Goal: Browse casually: Explore the website without a specific task or goal

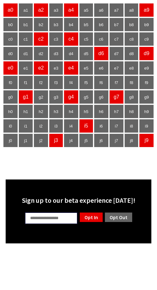
click at [66, 158] on body "a0 a1 a2 a3 a4 a5 a6 a7 a8 a9 b0 b1 b2 b3 b4 b5 b6 b7 b8 b9 c0 c1 c2 c3 c4 c5 c…" at bounding box center [79, 123] width 152 height 241
